Goal: Use online tool/utility: Use online tool/utility

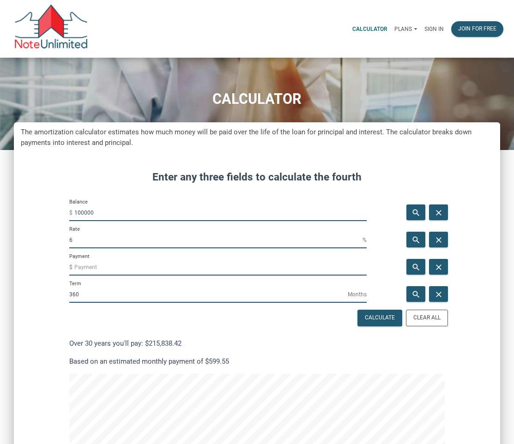
scroll to position [743, 486]
click at [431, 29] on p "Sign in" at bounding box center [433, 29] width 19 height 6
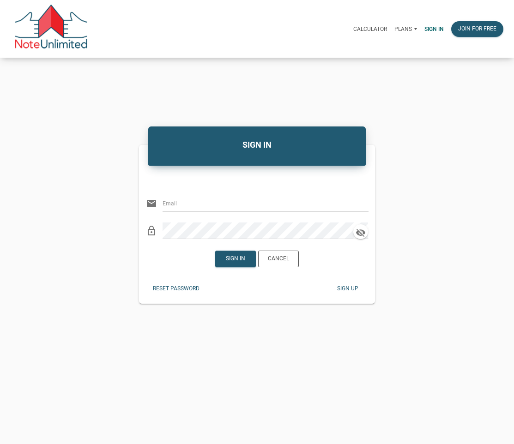
type input "[EMAIL_ADDRESS][DOMAIN_NAME]"
click at [245, 256] on div "Sign in" at bounding box center [235, 259] width 19 height 8
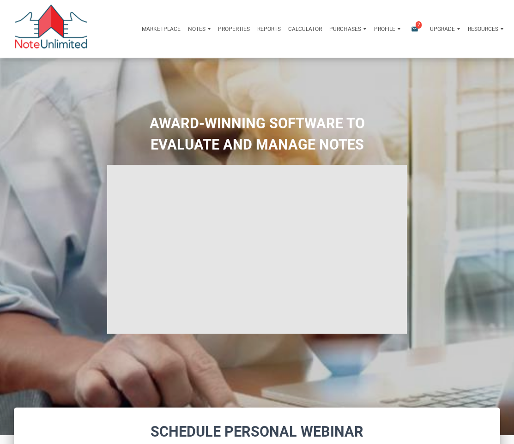
type input "Introduction to new features"
select select
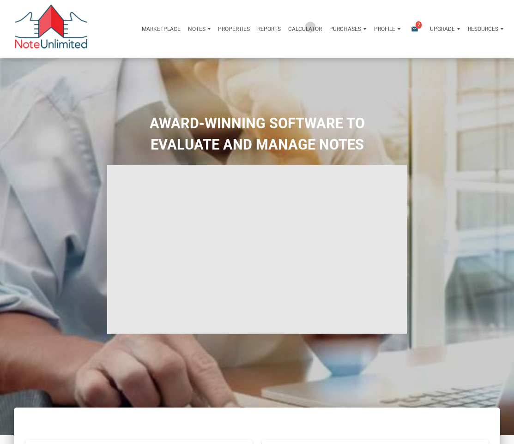
click at [308, 27] on p "Calculator" at bounding box center [305, 29] width 34 height 6
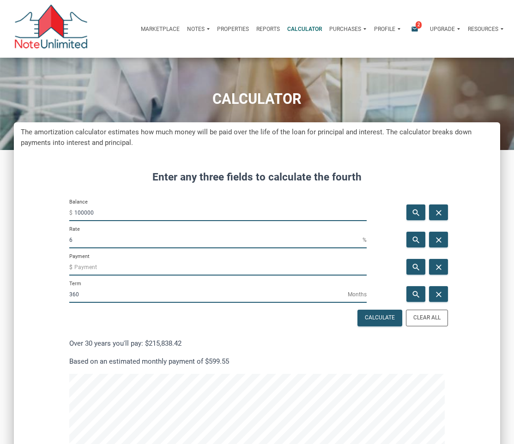
scroll to position [743, 486]
click at [100, 214] on input "100000" at bounding box center [220, 212] width 292 height 17
type input "5482500"
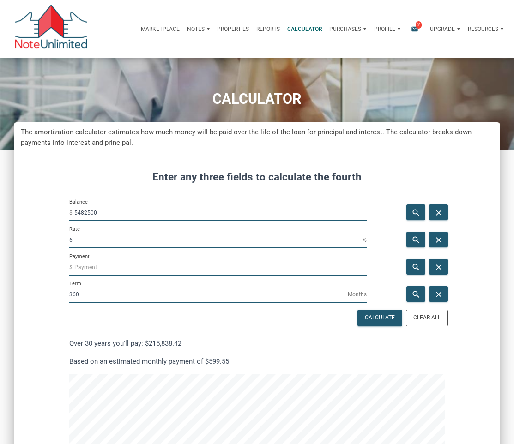
click at [75, 240] on input "6" at bounding box center [215, 240] width 293 height 17
type input "4"
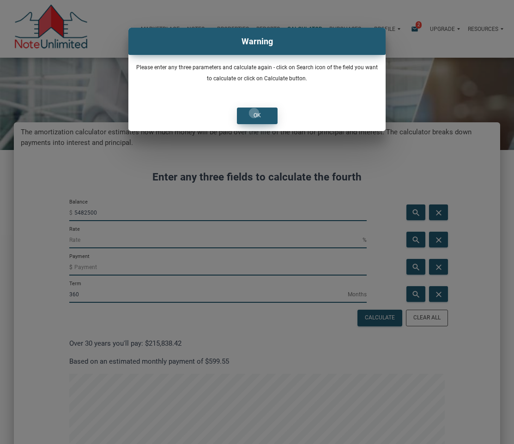
click at [253, 113] on div "OK" at bounding box center [256, 116] width 7 height 8
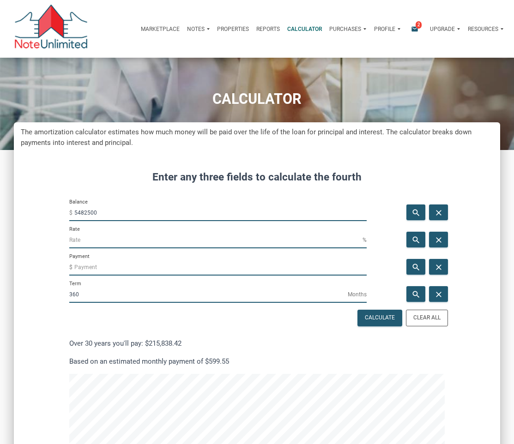
click at [86, 241] on input "Rate" at bounding box center [215, 240] width 293 height 17
type input "4"
click at [81, 293] on input "360" at bounding box center [208, 294] width 278 height 17
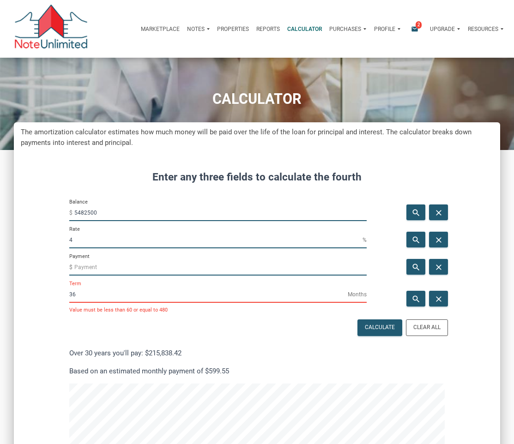
scroll to position [460700, 460967]
type input "3"
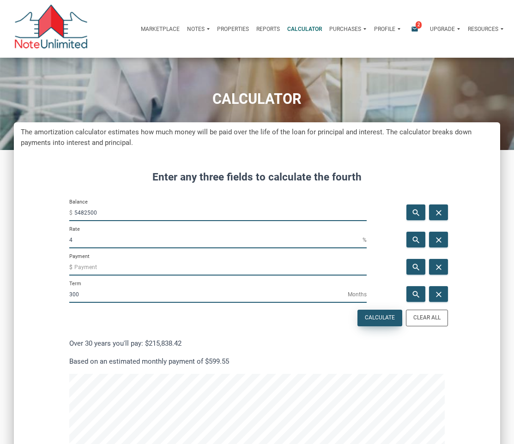
type input "300"
click at [373, 320] on div "Calculate" at bounding box center [380, 318] width 30 height 8
type input "-28938.65"
click at [84, 295] on input "300" at bounding box center [208, 294] width 278 height 17
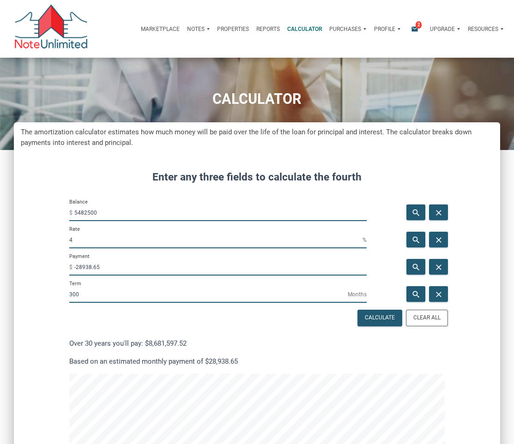
click at [84, 295] on input "300" at bounding box center [208, 294] width 278 height 17
type input "360"
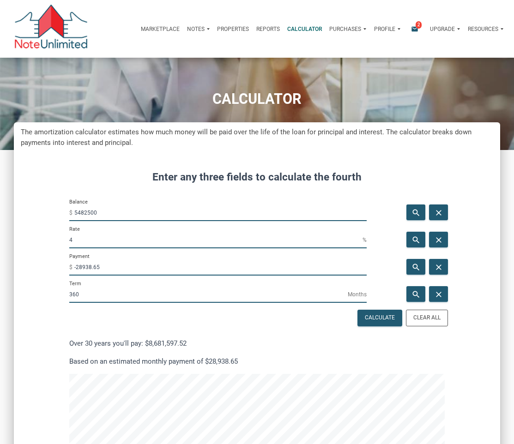
click at [102, 267] on input "-28938.65" at bounding box center [220, 267] width 292 height 17
click at [379, 317] on div "Calculate" at bounding box center [380, 318] width 30 height 8
type input "-26174.29"
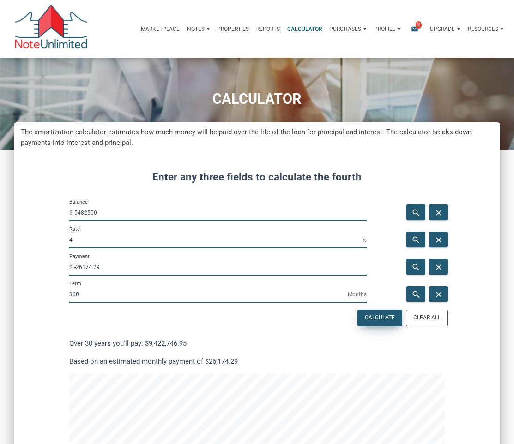
scroll to position [743, 486]
click at [102, 268] on input "-26174.29" at bounding box center [220, 267] width 292 height 17
drag, startPoint x: 102, startPoint y: 268, endPoint x: 77, endPoint y: 265, distance: 25.5
click at [77, 265] on input "-26174.29" at bounding box center [220, 267] width 292 height 17
click at [93, 265] on input "-26174.29" at bounding box center [220, 267] width 292 height 17
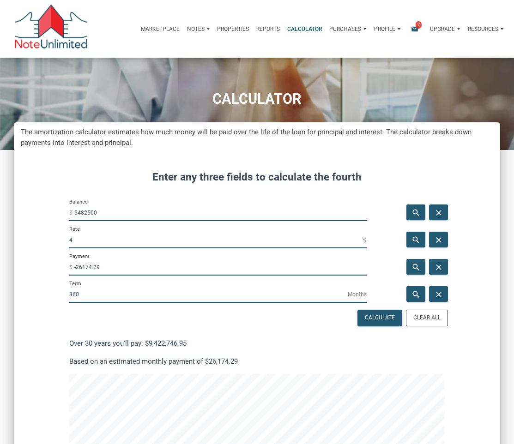
click at [334, 171] on h4 "Enter any three fields to calculate the fourth" at bounding box center [256, 177] width 375 height 16
